Goal: Check status: Check status

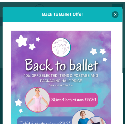
scroll to position [5, 0]
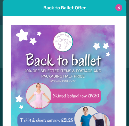
type input "**********"
click at [116, 7] on button at bounding box center [119, 7] width 7 height 7
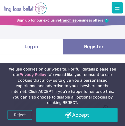
click at [36, 50] on li "Log in" at bounding box center [31, 47] width 63 height 16
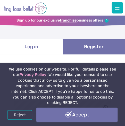
click at [37, 115] on link "Accept" at bounding box center [77, 114] width 82 height 14
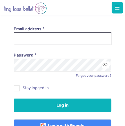
scroll to position [46, 0]
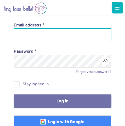
type input "**********"
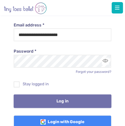
click at [42, 100] on button "Log in" at bounding box center [63, 100] width 98 height 13
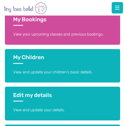
scroll to position [146, 0]
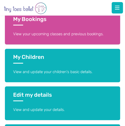
click at [43, 19] on h3 "My Bookings" at bounding box center [62, 21] width 99 height 10
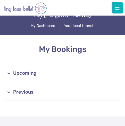
scroll to position [19, 0]
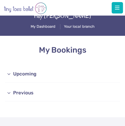
click at [26, 73] on link "Upcoming" at bounding box center [62, 74] width 115 height 17
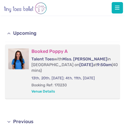
scroll to position [62, 0]
